Goal: Find specific page/section: Find specific page/section

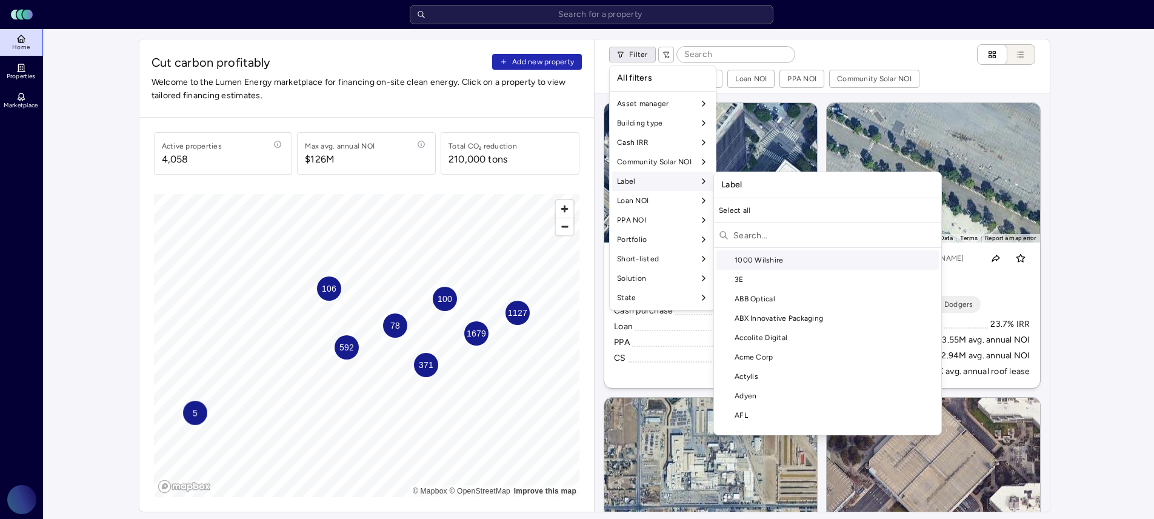
click at [772, 237] on input "text" at bounding box center [834, 234] width 203 height 19
type input "TTI"
click at [784, 253] on div "TTI" at bounding box center [827, 259] width 222 height 19
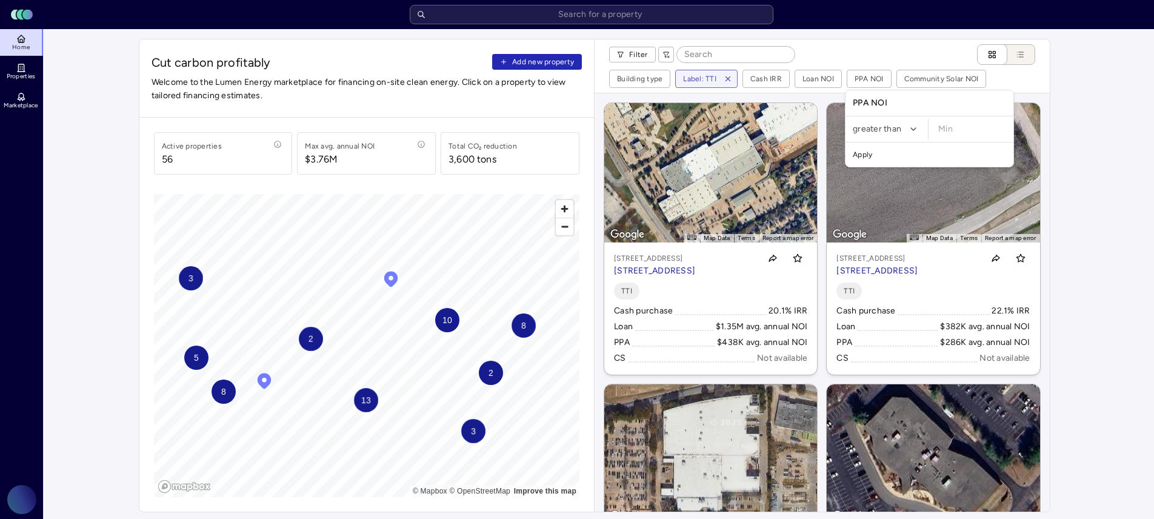
click at [968, 131] on input "minimum" at bounding box center [972, 129] width 78 height 21
type input "$5,000"
click at [848, 145] on button "Apply" at bounding box center [929, 154] width 163 height 19
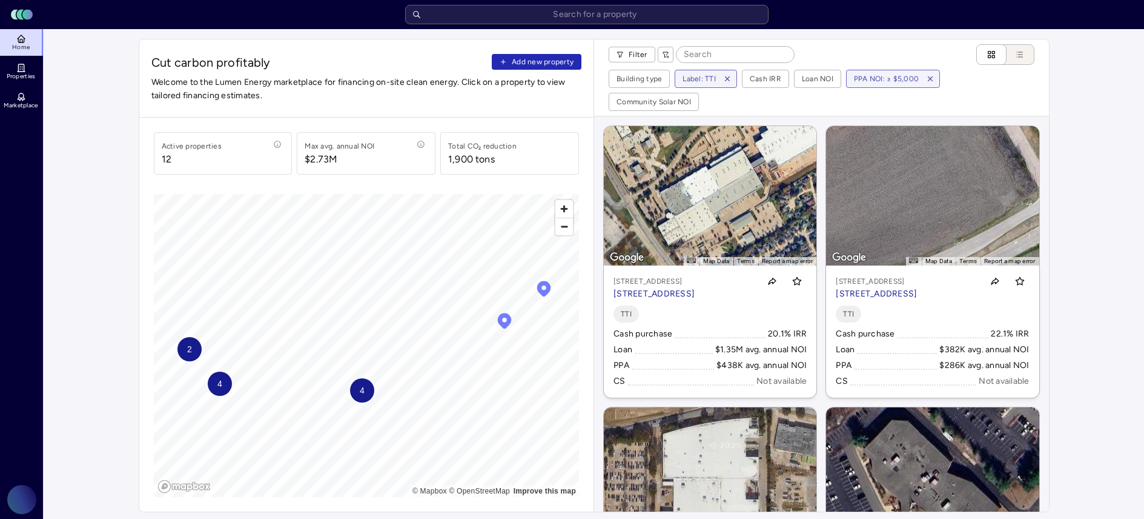
click at [818, 247] on div "← Move left → Move right ↑ Move up ↓ Move down + Zoom in - Zoom out Home Jump l…" at bounding box center [822, 314] width 436 height 376
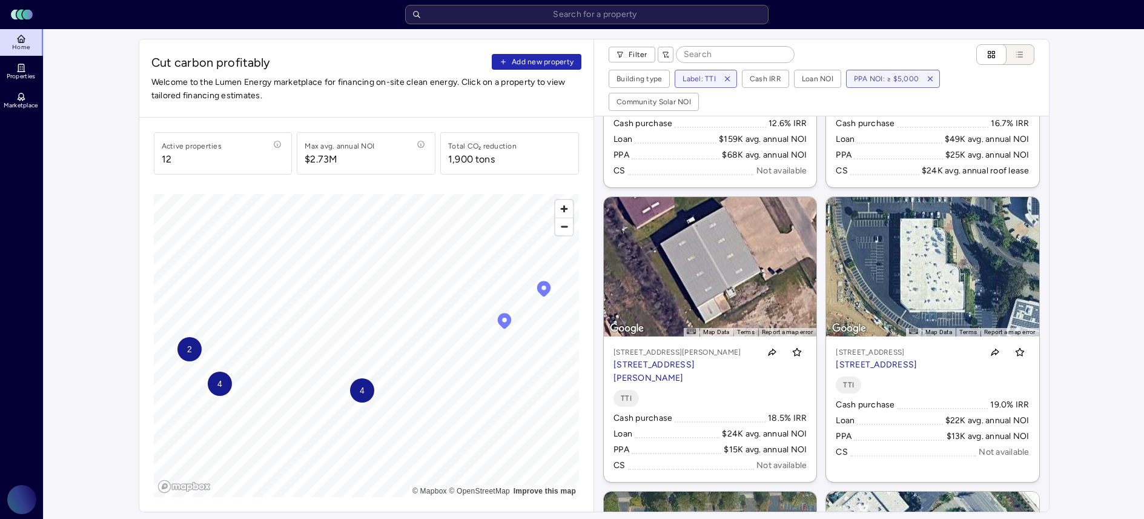
scroll to position [408, 0]
